Goal: Register for event/course

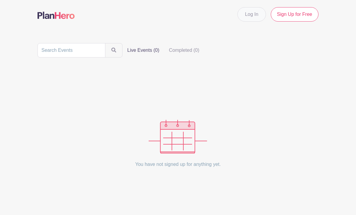
click at [258, 18] on link "Log In" at bounding box center [251, 14] width 28 height 14
click at [252, 14] on link "Log In" at bounding box center [251, 14] width 28 height 14
click at [255, 19] on link "Log In" at bounding box center [251, 14] width 28 height 14
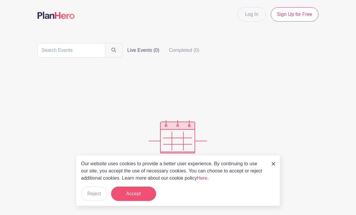
click at [140, 196] on button "Accept" at bounding box center [133, 194] width 45 height 14
click at [139, 195] on form "Accept" at bounding box center [133, 194] width 45 height 14
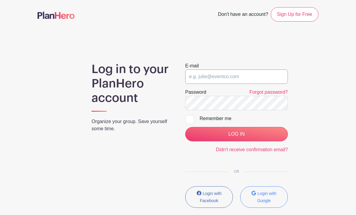
type input "[EMAIL_ADDRESS][DOMAIN_NAME]"
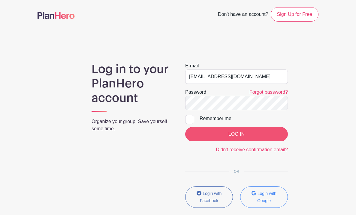
click at [226, 134] on input "LOG IN" at bounding box center [236, 134] width 103 height 14
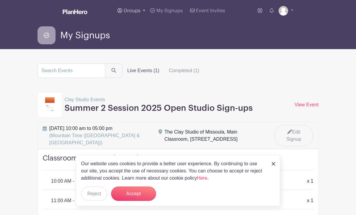
click at [128, 13] on span "Groups" at bounding box center [132, 10] width 17 height 5
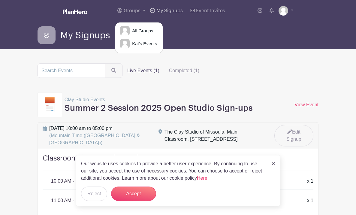
click at [157, 11] on span "My Signups" at bounding box center [169, 10] width 26 height 5
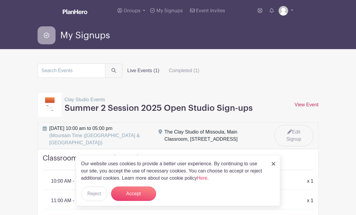
click at [310, 106] on link "View Event" at bounding box center [306, 104] width 24 height 5
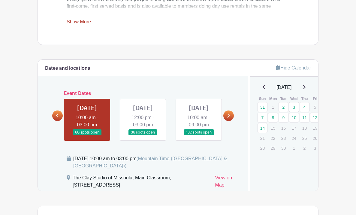
scroll to position [290, 0]
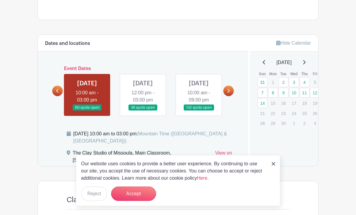
click at [274, 164] on img at bounding box center [274, 164] width 4 height 4
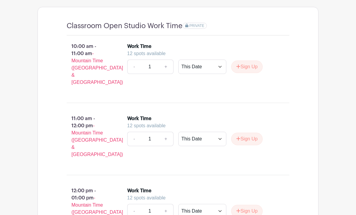
scroll to position [468, 0]
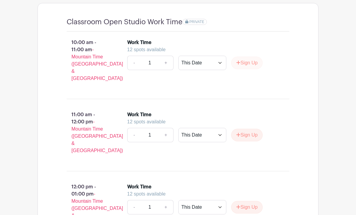
click at [254, 69] on button "Sign Up" at bounding box center [247, 63] width 32 height 13
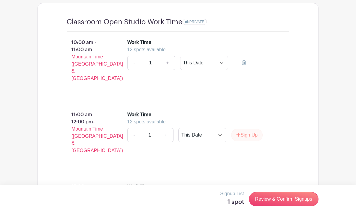
click at [250, 139] on button "Sign Up" at bounding box center [247, 135] width 32 height 13
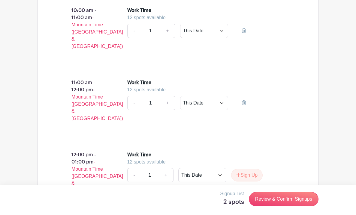
scroll to position [528, 0]
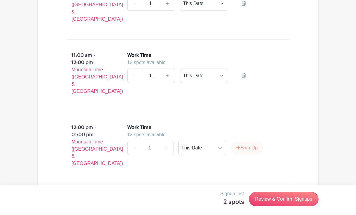
click at [248, 143] on button "Sign Up" at bounding box center [247, 148] width 32 height 13
click at [285, 197] on link "Review & Confirm Signups" at bounding box center [284, 199] width 70 height 14
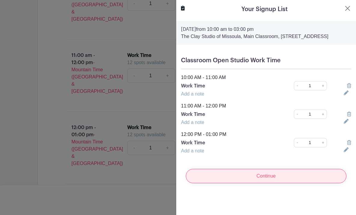
click at [264, 184] on input "Continue" at bounding box center [266, 176] width 161 height 14
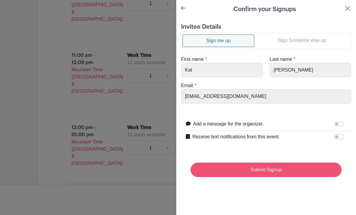
click at [225, 172] on input "Submit Signup" at bounding box center [266, 170] width 151 height 14
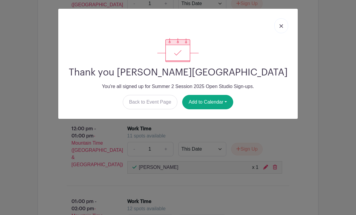
click at [206, 110] on div "Thank you Kat Kothen-Hill You're all signed up for Summer 2 Session 2025 Open S…" at bounding box center [177, 64] width 239 height 110
click at [206, 105] on button "Add to Calendar" at bounding box center [207, 102] width 51 height 14
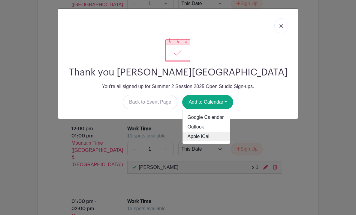
click at [203, 136] on link "Apple iCal" at bounding box center [205, 137] width 47 height 10
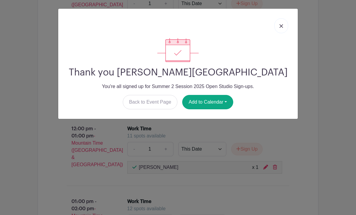
click at [281, 29] on link at bounding box center [281, 25] width 14 height 15
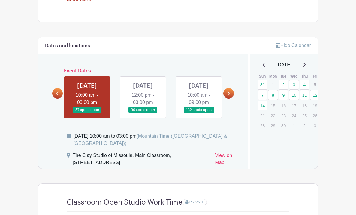
scroll to position [288, 0]
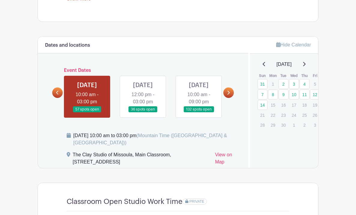
click at [143, 113] on link at bounding box center [143, 113] width 0 height 0
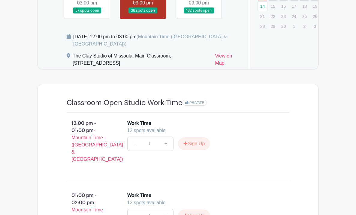
scroll to position [468, 0]
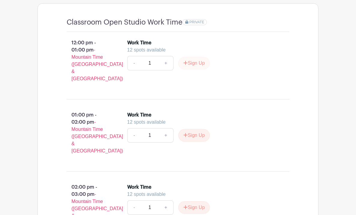
click at [197, 70] on button "Sign Up" at bounding box center [194, 63] width 32 height 13
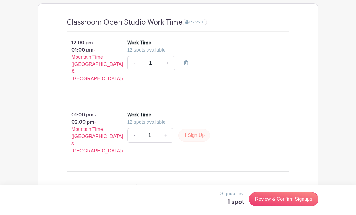
click at [189, 135] on button "Sign Up" at bounding box center [194, 135] width 32 height 13
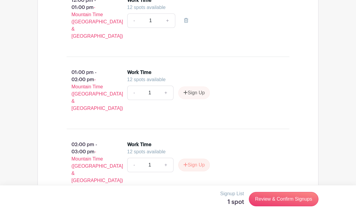
scroll to position [540, 0]
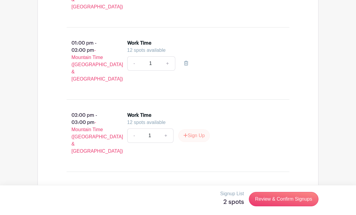
click at [191, 135] on button "Sign Up" at bounding box center [194, 136] width 32 height 13
click at [286, 200] on link "Review & Confirm Signups" at bounding box center [284, 199] width 70 height 14
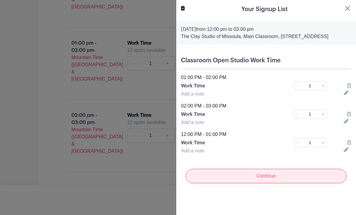
click at [255, 181] on input "Continue" at bounding box center [266, 176] width 161 height 14
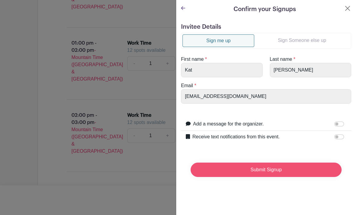
click at [246, 173] on input "Submit Signup" at bounding box center [266, 170] width 151 height 14
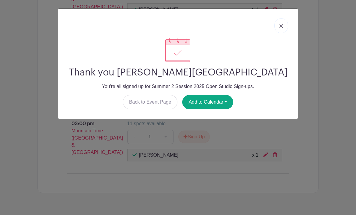
click at [280, 26] on img at bounding box center [281, 26] width 4 height 4
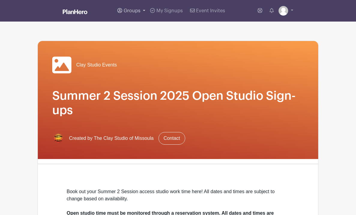
scroll to position [0, 0]
click at [140, 11] on span "Groups" at bounding box center [132, 10] width 17 height 5
click at [136, 43] on span "Kat's Events" at bounding box center [143, 44] width 27 height 7
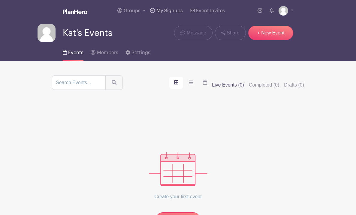
click at [161, 7] on link "My Signups" at bounding box center [166, 11] width 37 height 22
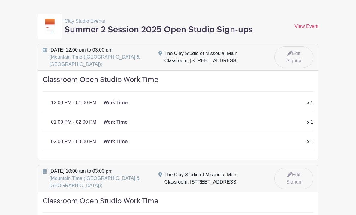
scroll to position [79, 0]
